Goal: Navigation & Orientation: Understand site structure

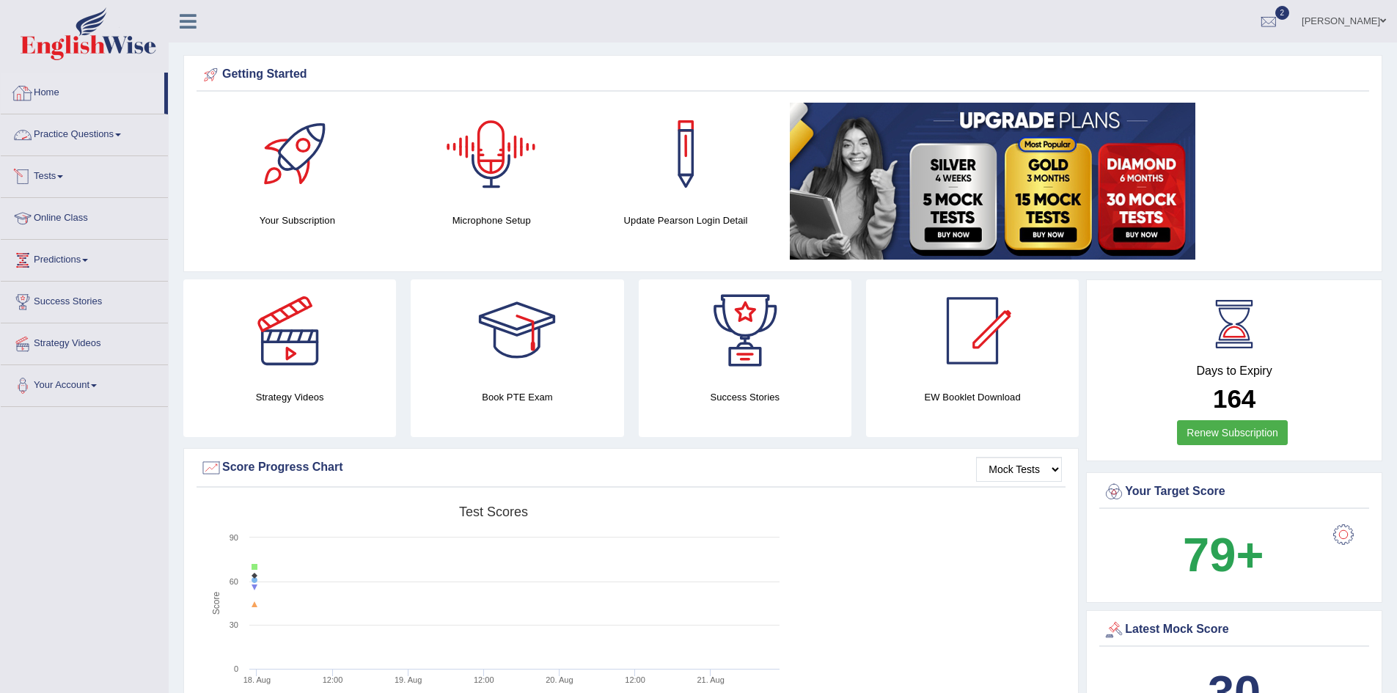
click at [54, 82] on link "Home" at bounding box center [83, 91] width 164 height 37
click at [1270, 15] on div at bounding box center [1269, 22] width 22 height 22
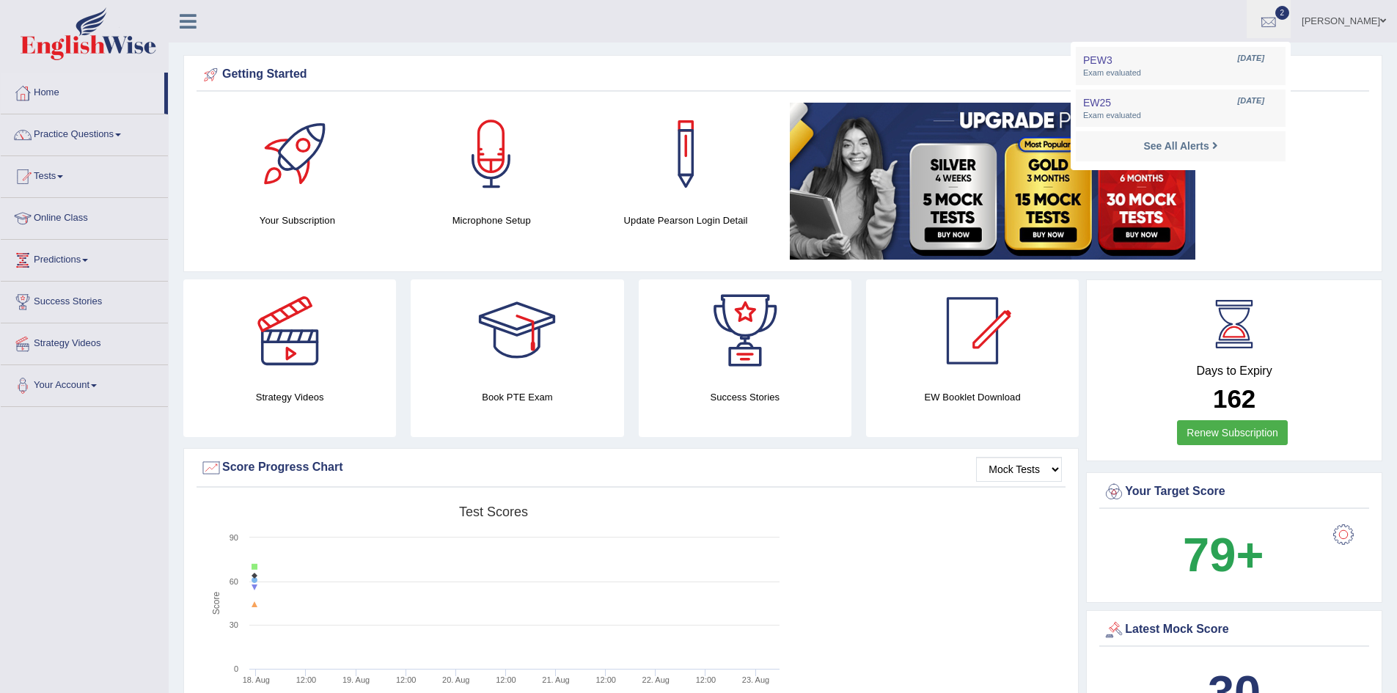
click at [1273, 12] on div at bounding box center [1269, 22] width 22 height 22
